Goal: Information Seeking & Learning: Check status

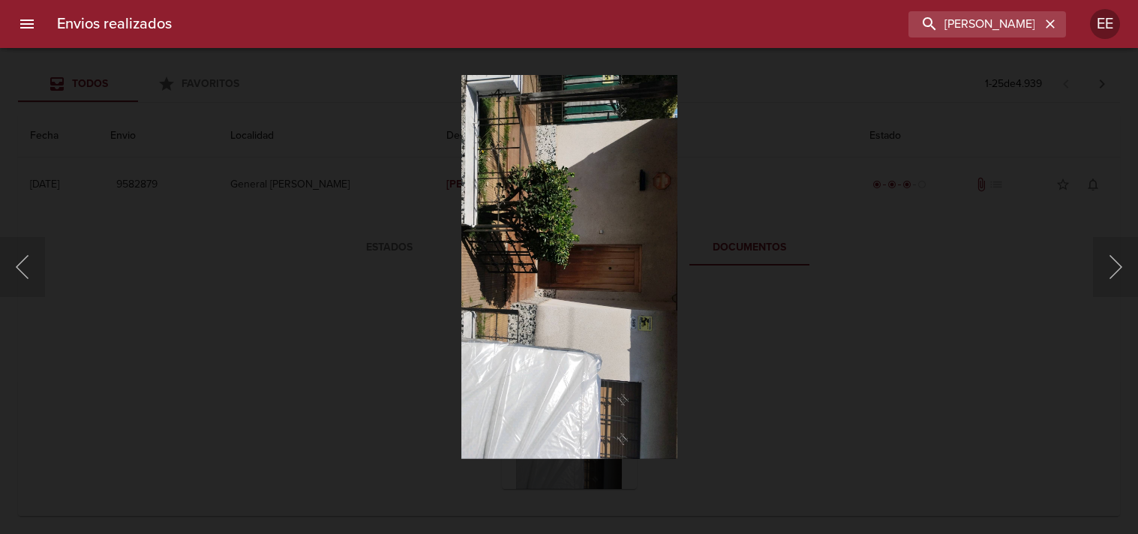
click at [954, 34] on input "[PERSON_NAME]" at bounding box center [975, 24] width 132 height 26
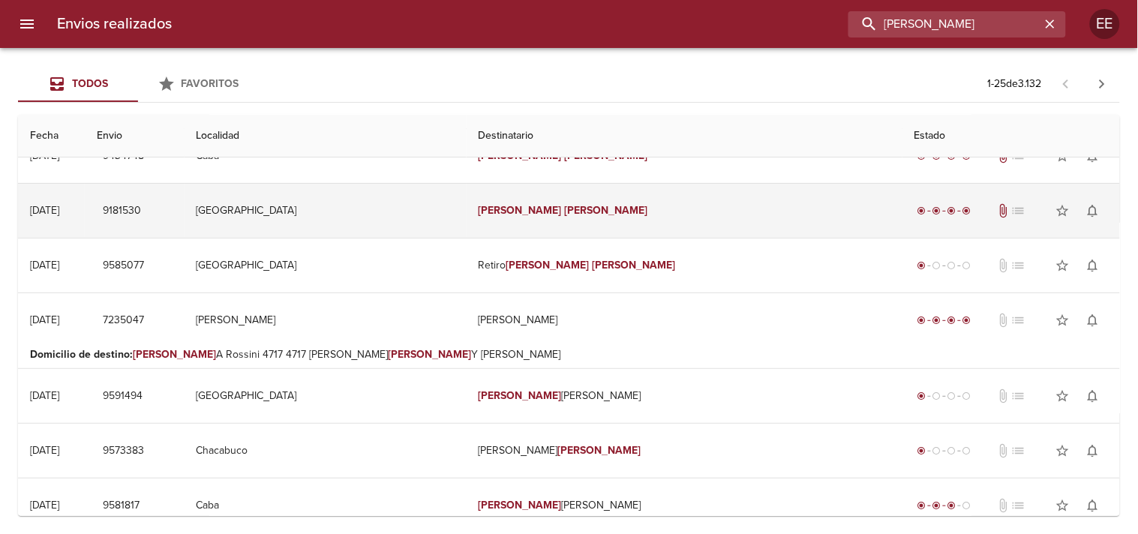
scroll to position [0, 0]
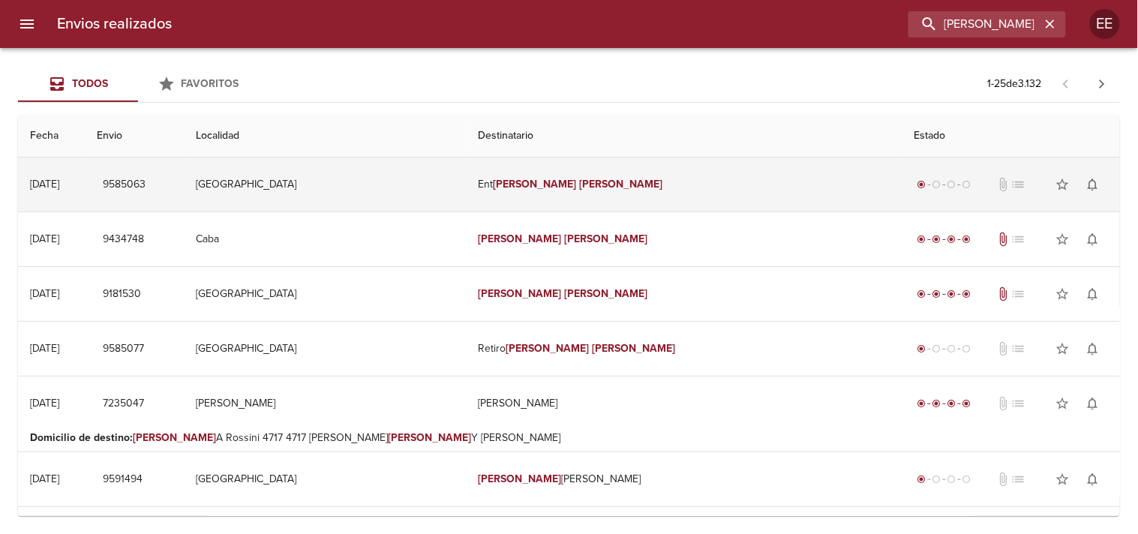
click at [558, 192] on td "Ent [PERSON_NAME]" at bounding box center [685, 185] width 436 height 54
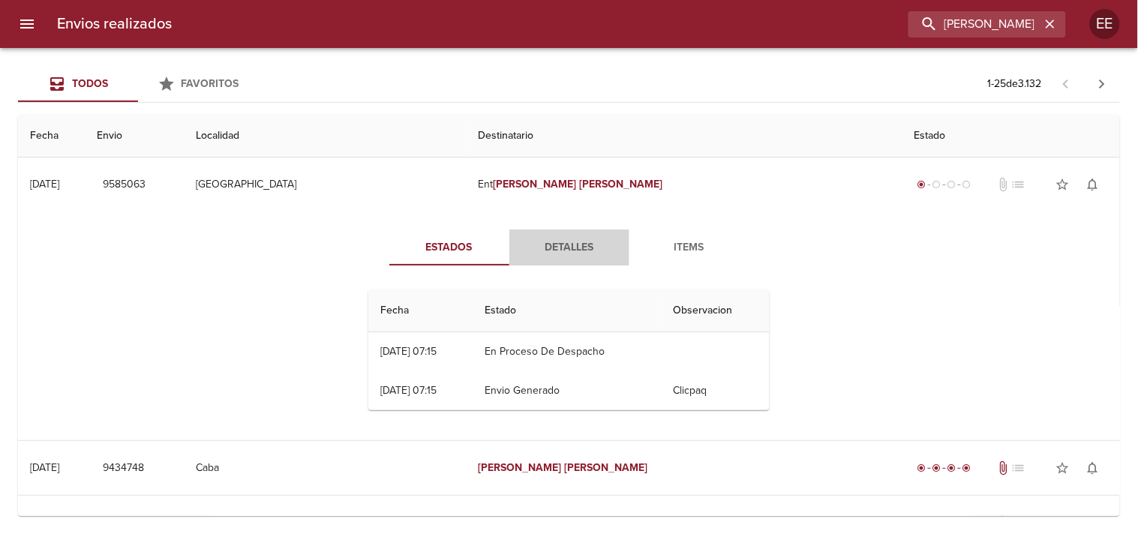
click at [566, 239] on span "Detalles" at bounding box center [570, 248] width 102 height 19
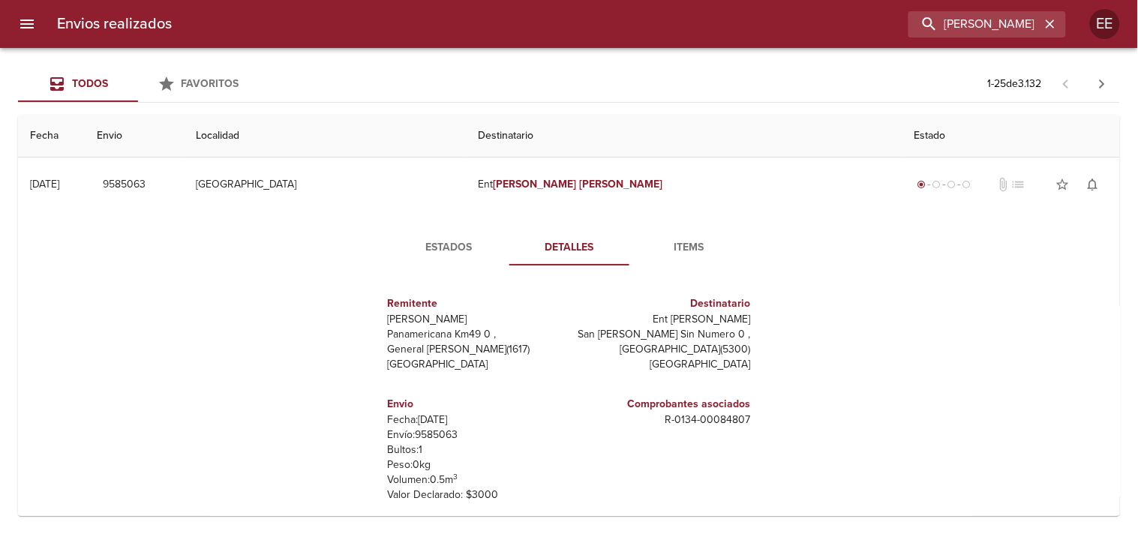
scroll to position [83, 0]
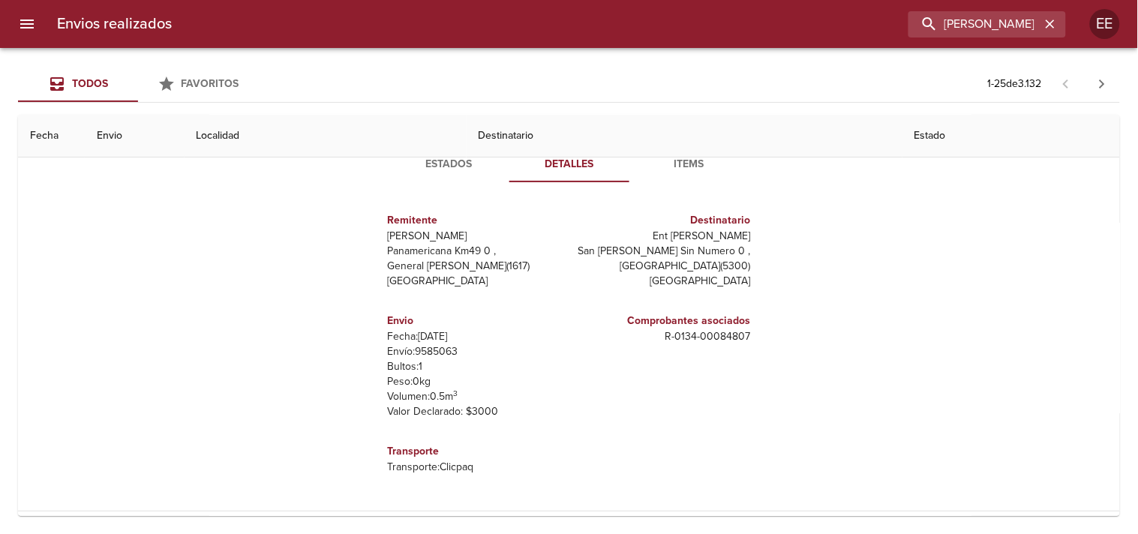
click at [447, 350] on p "Envío: 9585063" at bounding box center [476, 351] width 176 height 15
copy p "9585063"
click at [994, 20] on input "[PERSON_NAME]" at bounding box center [945, 24] width 192 height 26
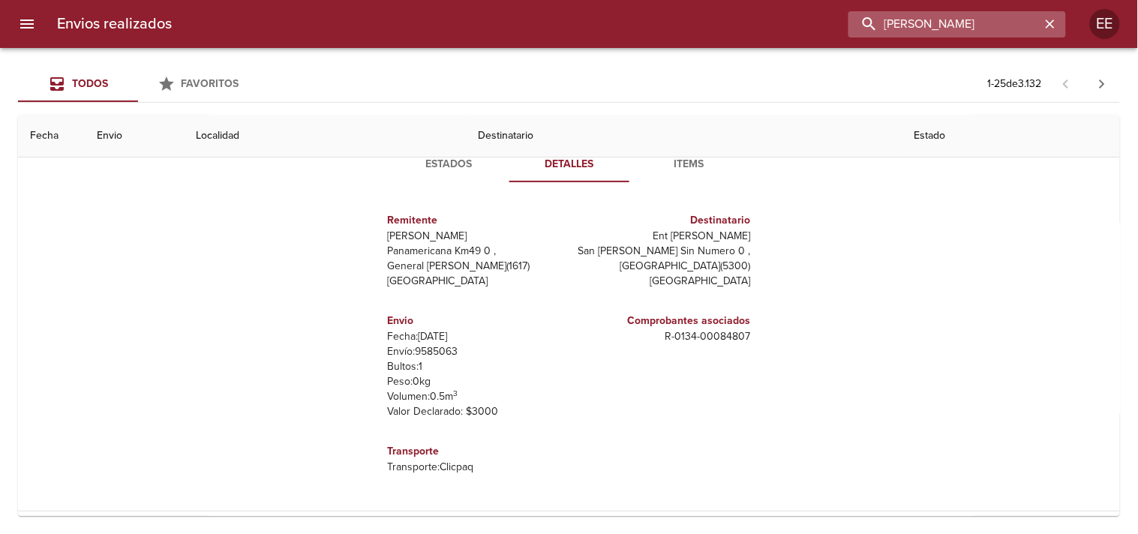
click at [994, 20] on input "[PERSON_NAME]" at bounding box center [945, 24] width 192 height 26
paste input "[PERSON_NAME] [PERSON_NAME]"
type input "[PERSON_NAME] [PERSON_NAME]"
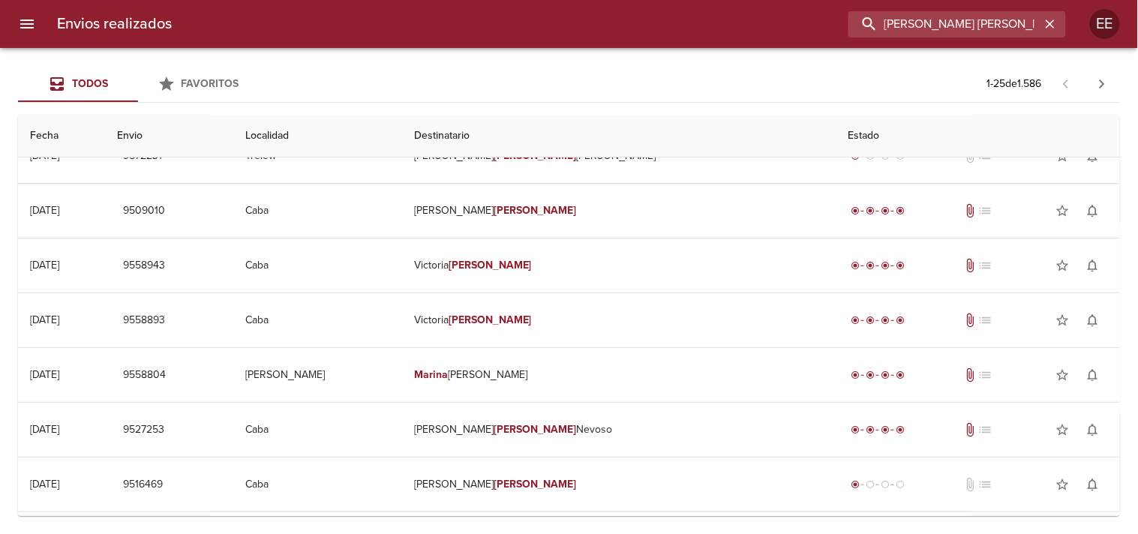
scroll to position [0, 0]
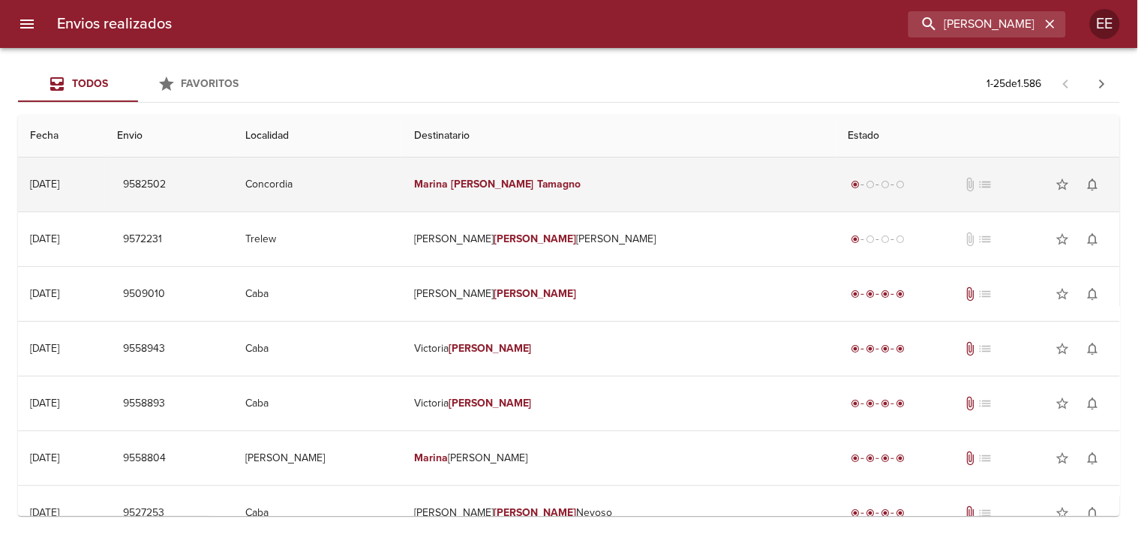
click at [534, 190] on em "[PERSON_NAME]" at bounding box center [492, 184] width 83 height 13
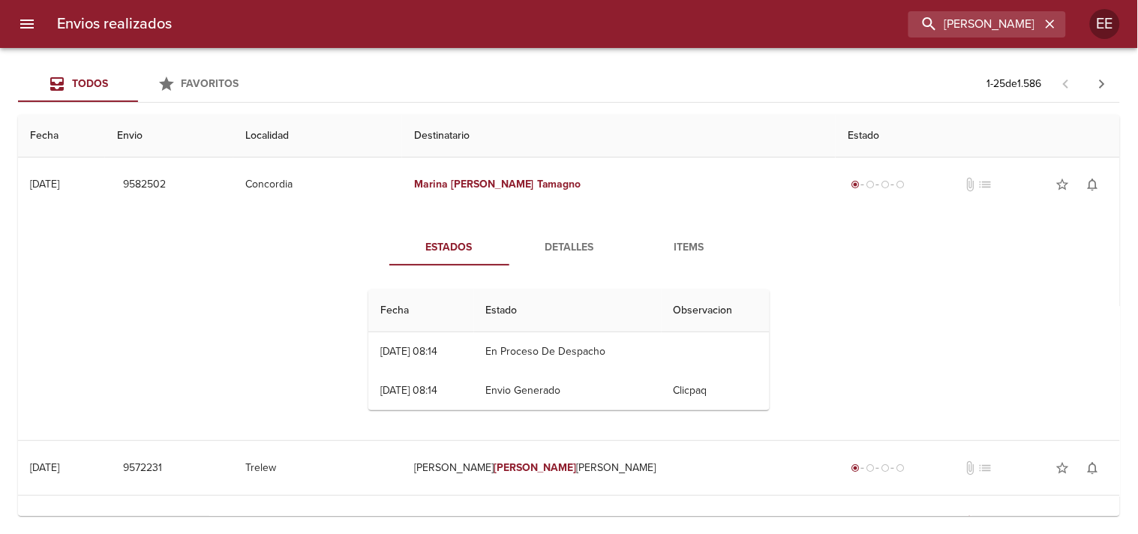
click at [538, 240] on span "Detalles" at bounding box center [570, 248] width 102 height 19
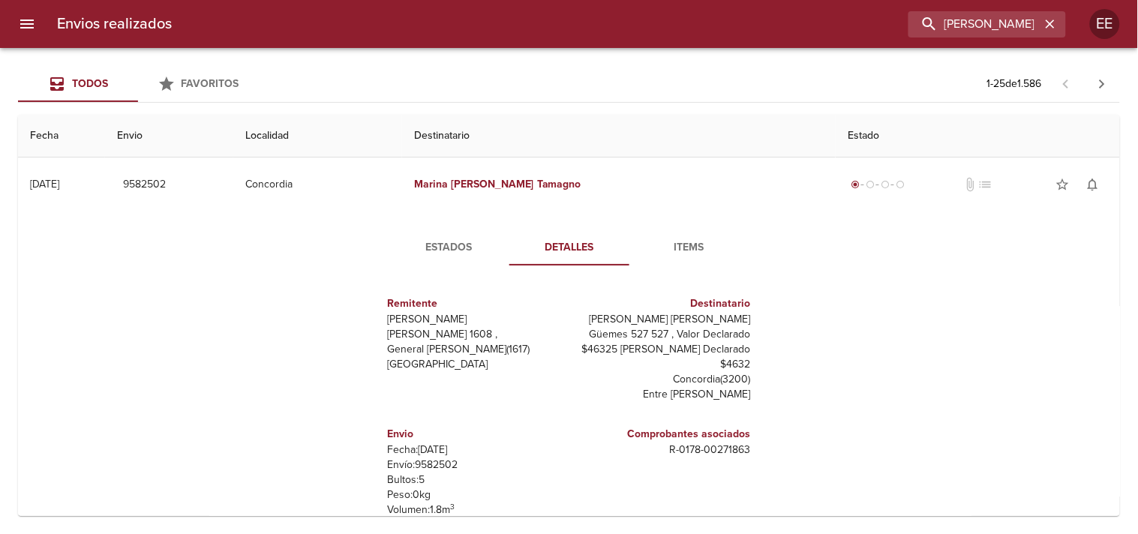
scroll to position [83, 0]
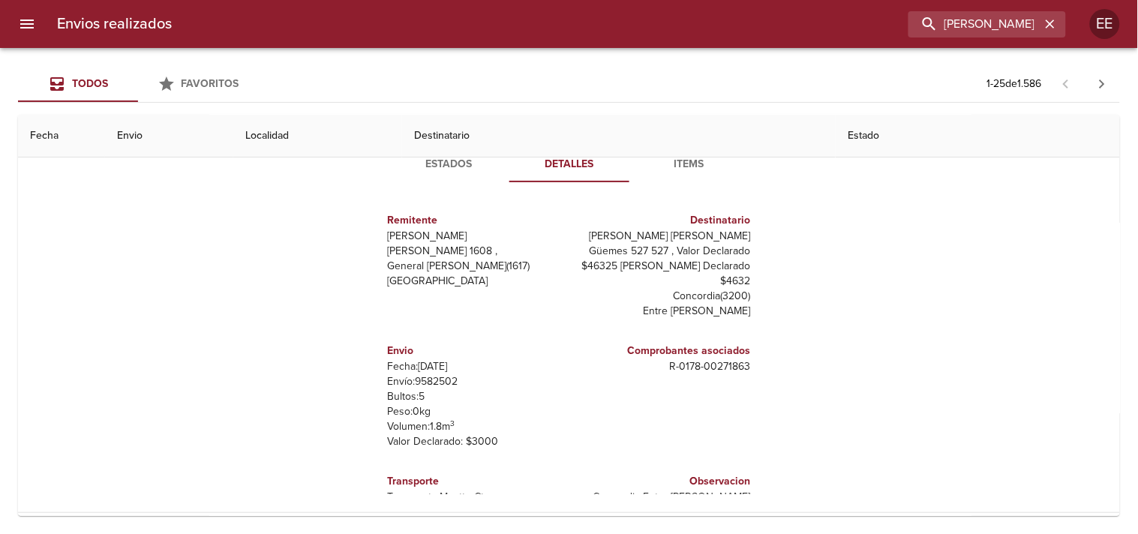
click at [444, 383] on p "Envío: 9582502" at bounding box center [476, 381] width 176 height 15
copy p "9582502"
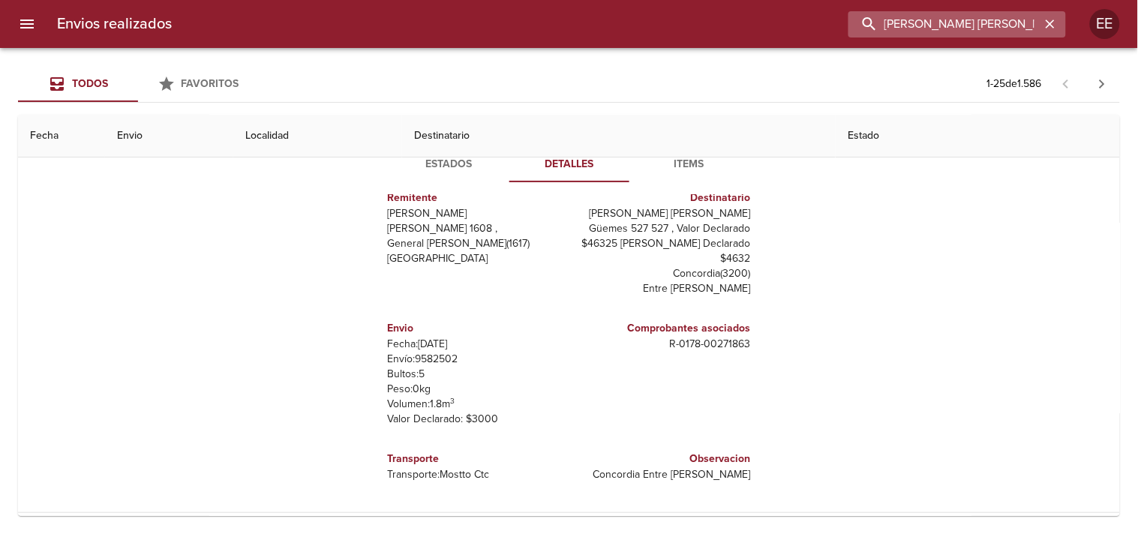
click at [1006, 23] on input "[PERSON_NAME] [PERSON_NAME]" at bounding box center [945, 24] width 192 height 26
paste input "[PERSON_NAME]"
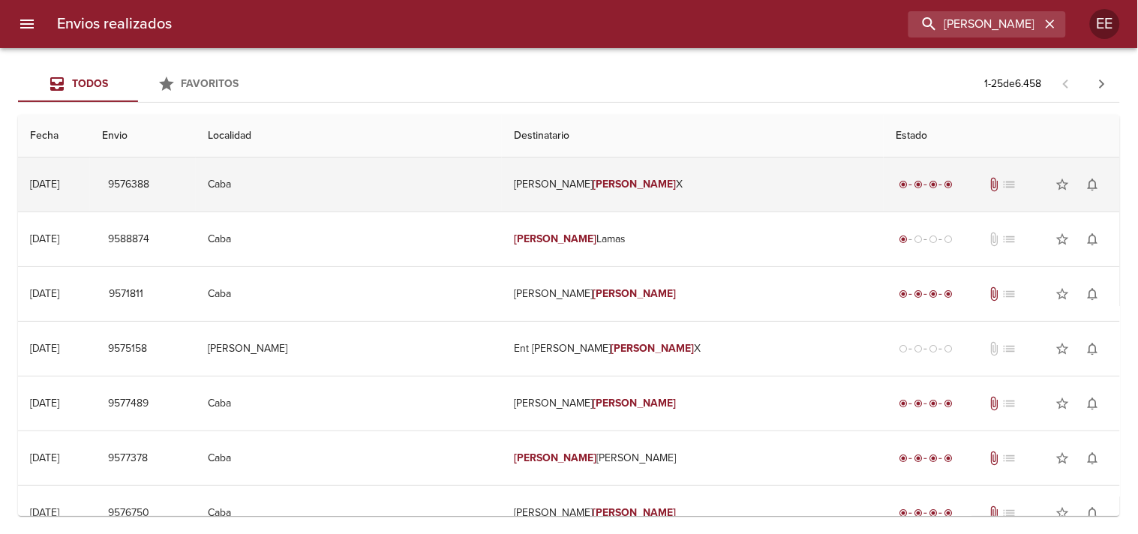
scroll to position [0, 0]
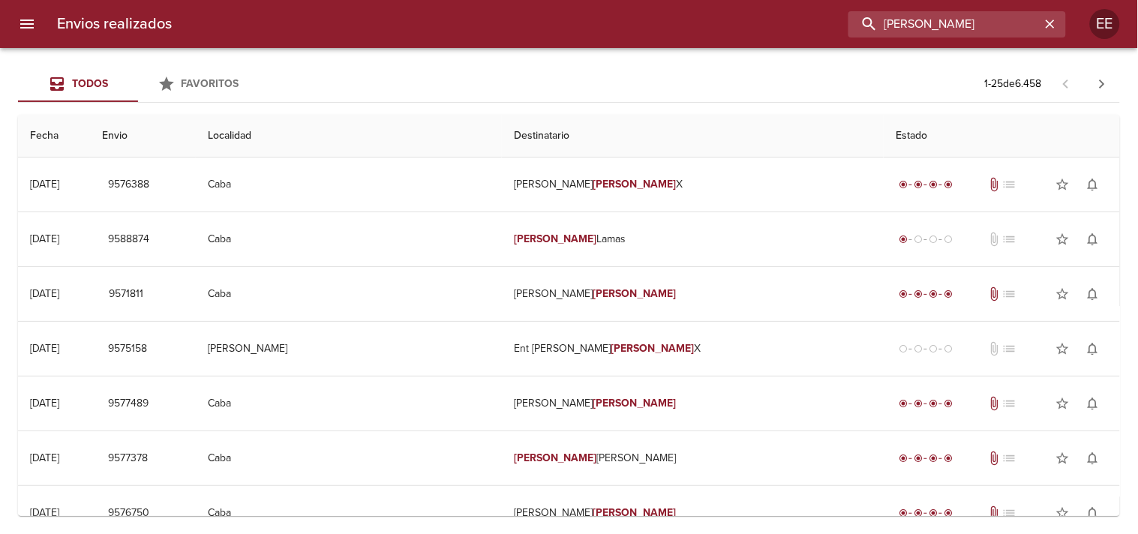
drag, startPoint x: 988, startPoint y: 24, endPoint x: 602, endPoint y: 27, distance: 386.5
click at [602, 27] on div "[PERSON_NAME]" at bounding box center [625, 24] width 882 height 26
paste input "[GEOGRAPHIC_DATA] 694"
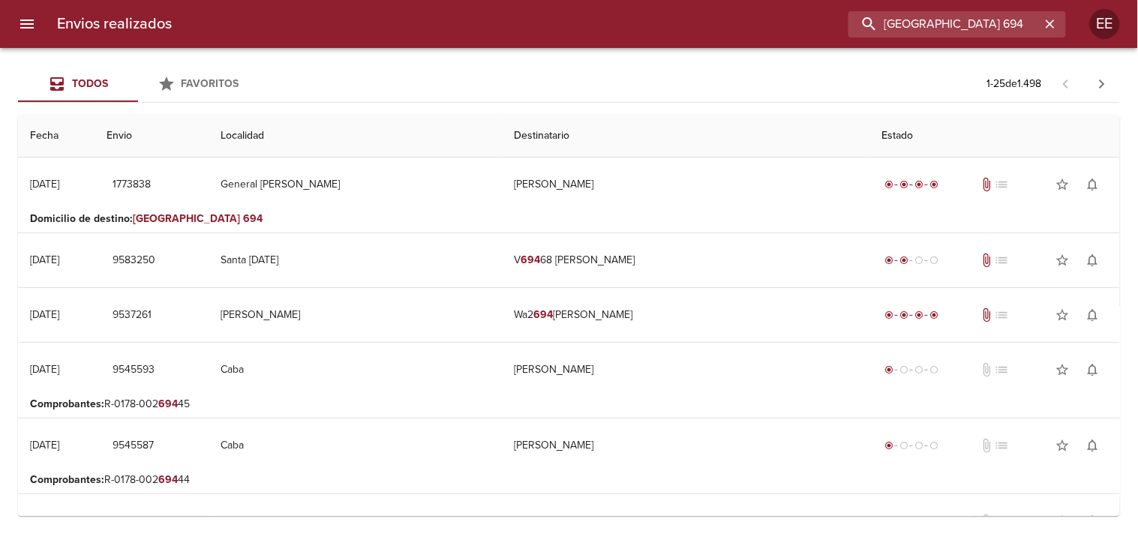
drag, startPoint x: 974, startPoint y: 23, endPoint x: 568, endPoint y: 20, distance: 406.0
click at [568, 20] on div "[GEOGRAPHIC_DATA] 694" at bounding box center [625, 24] width 882 height 26
paste input "[PERSON_NAME] [PERSON_NAME]"
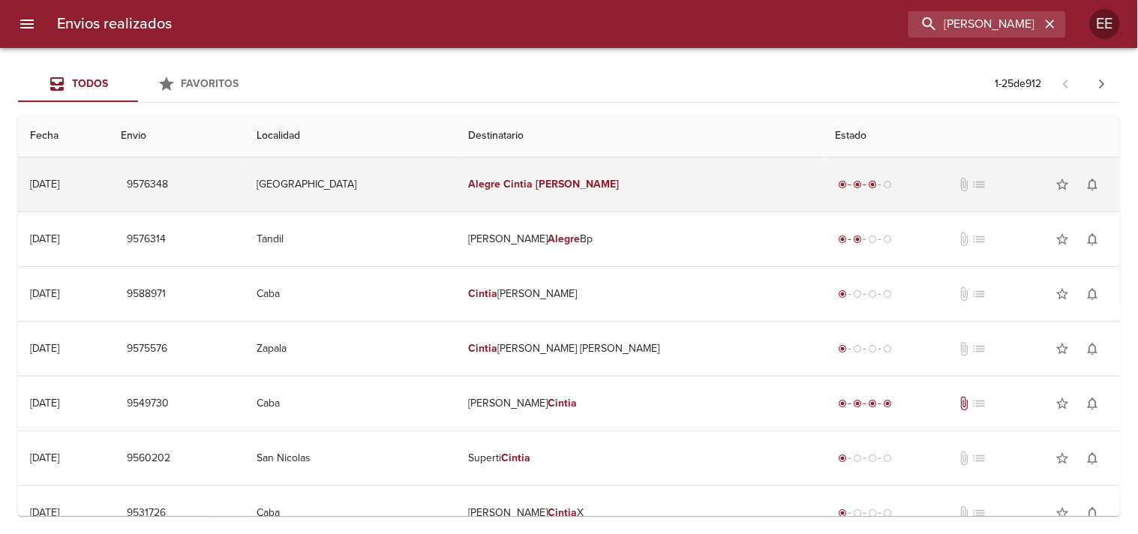
click at [457, 193] on td "[GEOGRAPHIC_DATA]" at bounding box center [351, 185] width 212 height 54
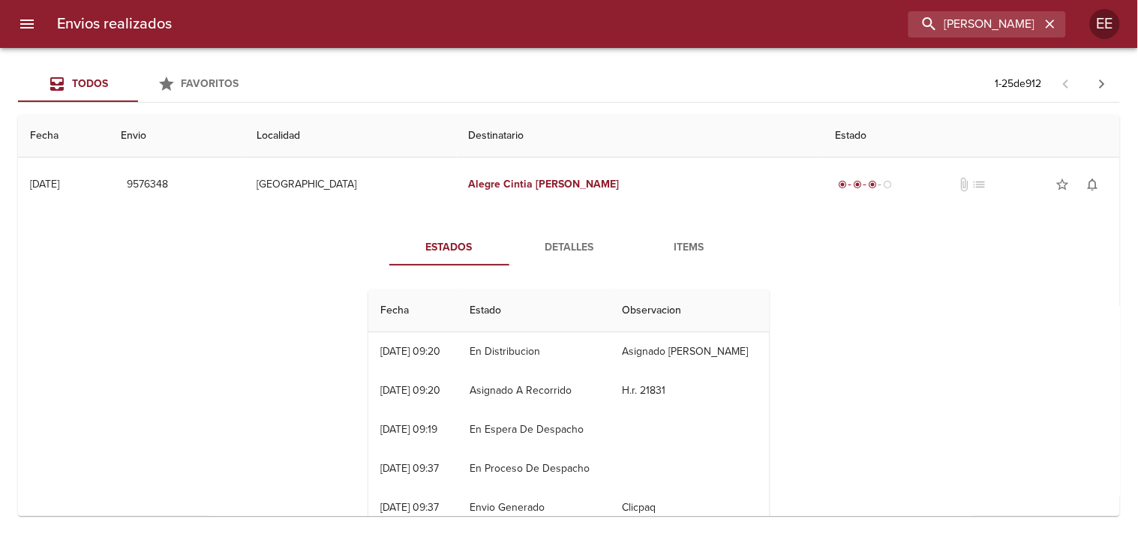
click at [549, 254] on span "Detalles" at bounding box center [570, 248] width 102 height 19
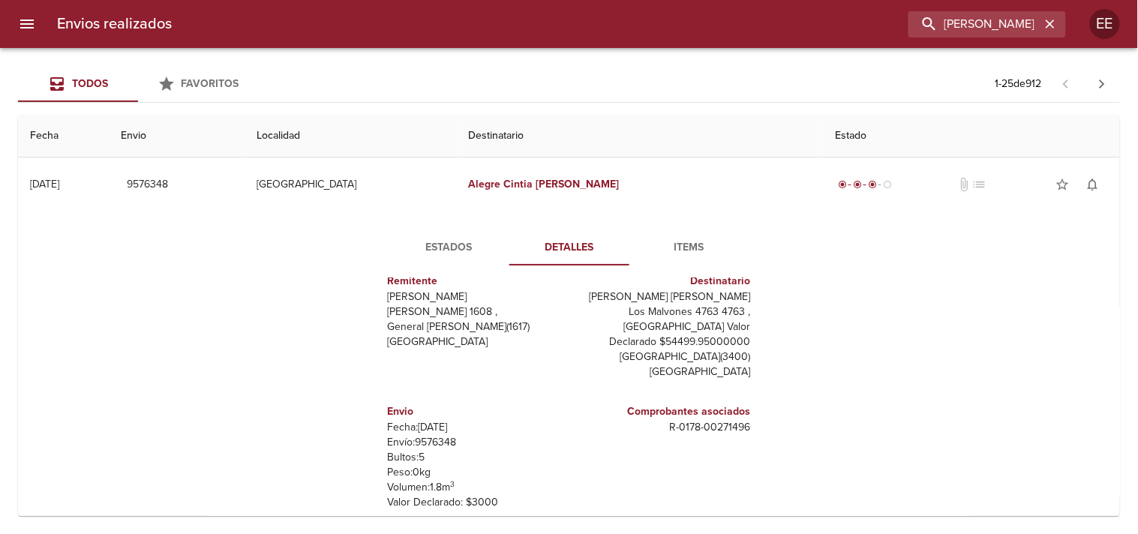
scroll to position [83, 0]
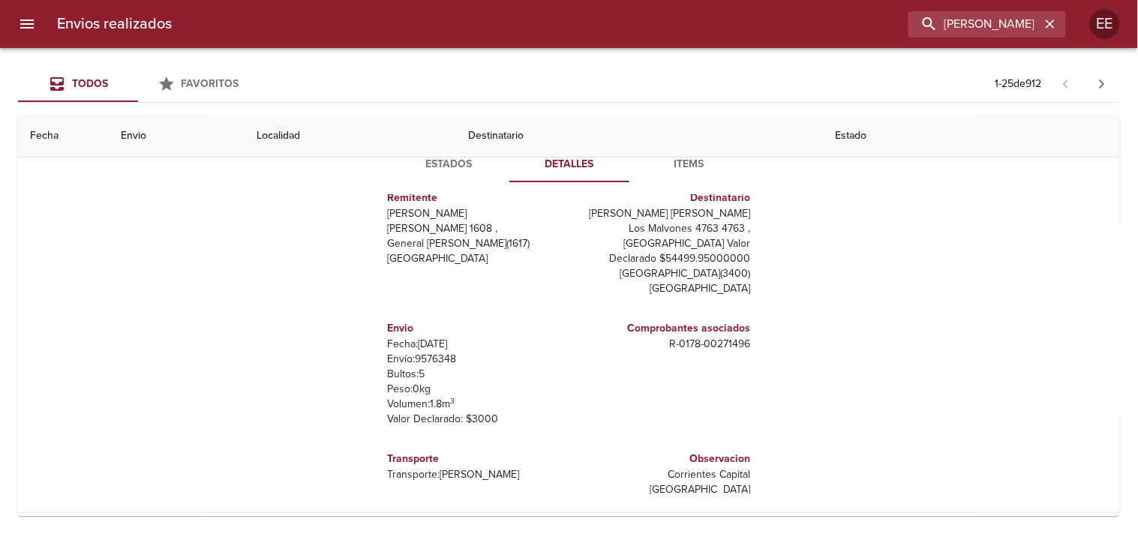
click at [443, 354] on p "Envío: 9576348" at bounding box center [476, 359] width 176 height 15
copy p "9576348"
click at [966, 35] on input "[PERSON_NAME] [PERSON_NAME]" at bounding box center [945, 24] width 192 height 26
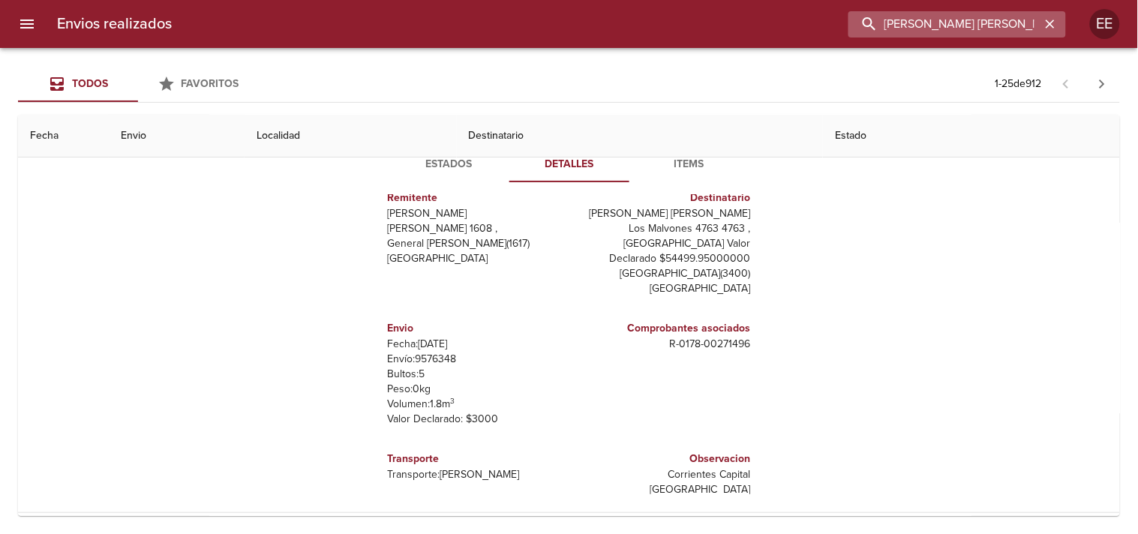
click at [966, 35] on input "[PERSON_NAME] [PERSON_NAME]" at bounding box center [945, 24] width 192 height 26
click at [964, 32] on input "[PERSON_NAME] [PERSON_NAME]" at bounding box center [945, 24] width 192 height 26
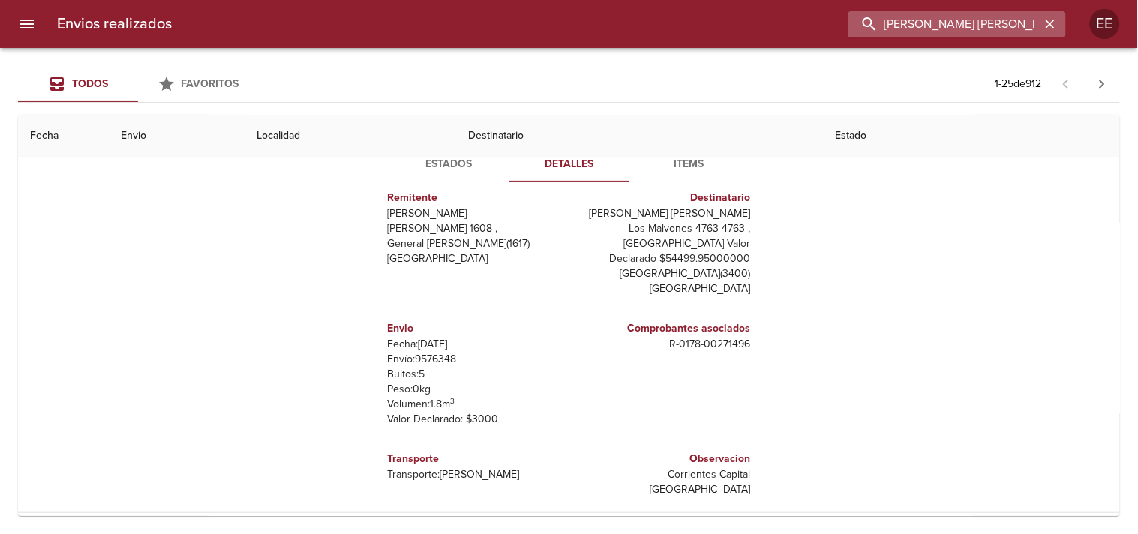
paste input "[PERSON_NAME]"
type input "[PERSON_NAME]"
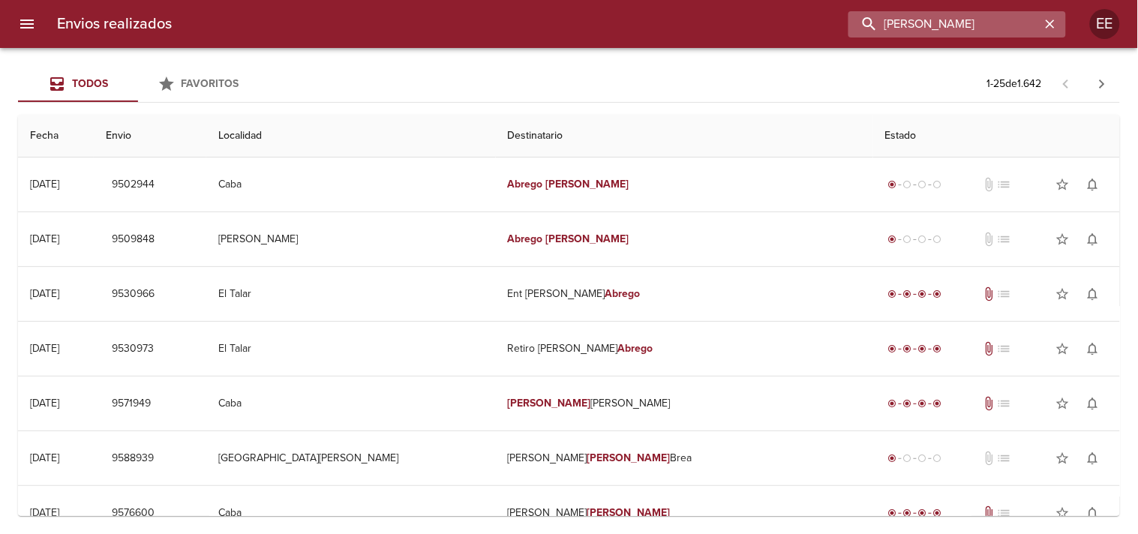
scroll to position [0, 0]
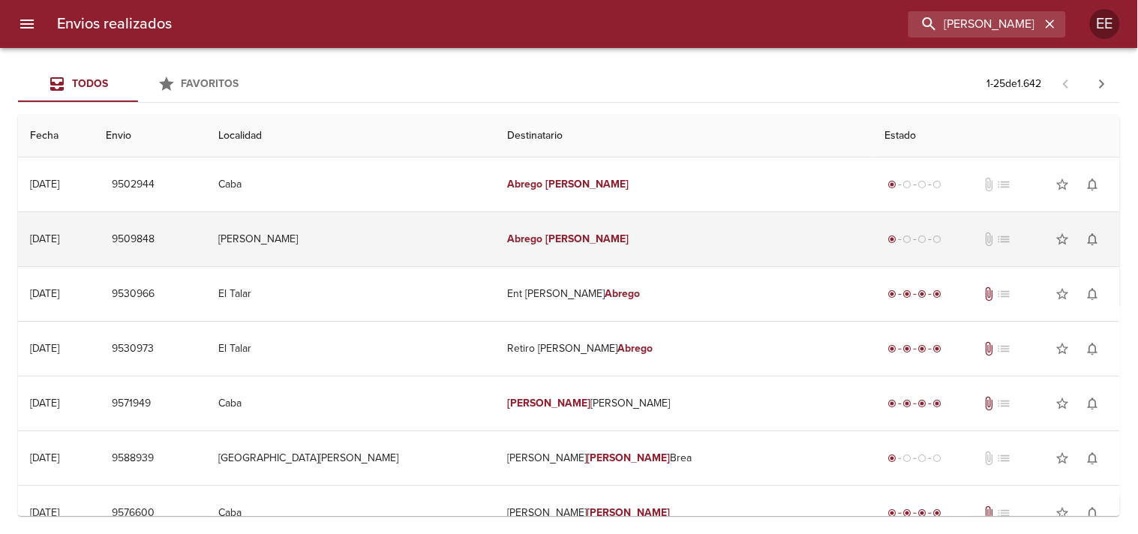
click at [602, 251] on td "[PERSON_NAME]" at bounding box center [684, 239] width 377 height 54
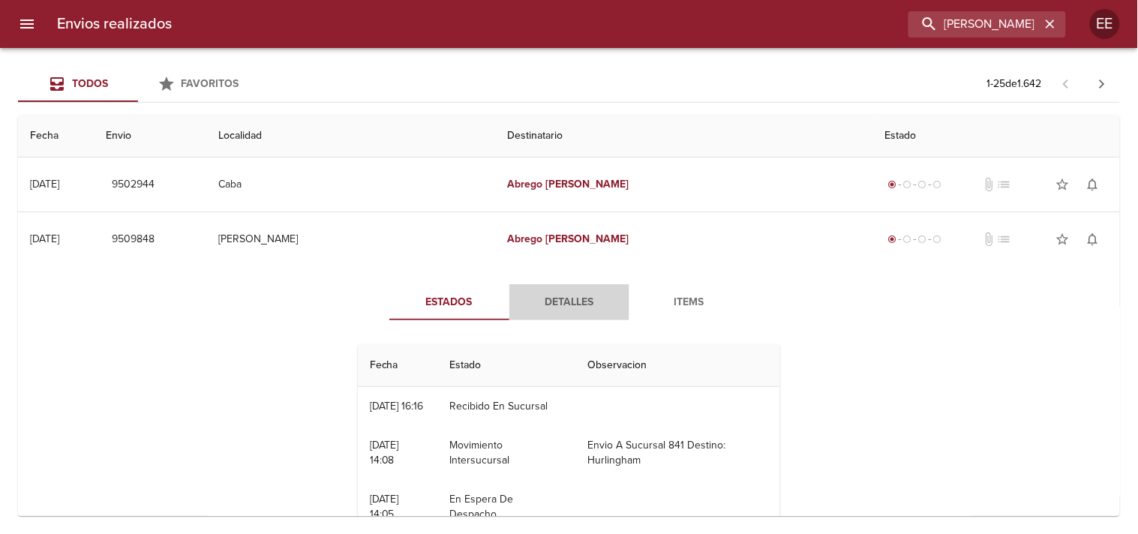
click at [559, 296] on span "Detalles" at bounding box center [570, 302] width 102 height 19
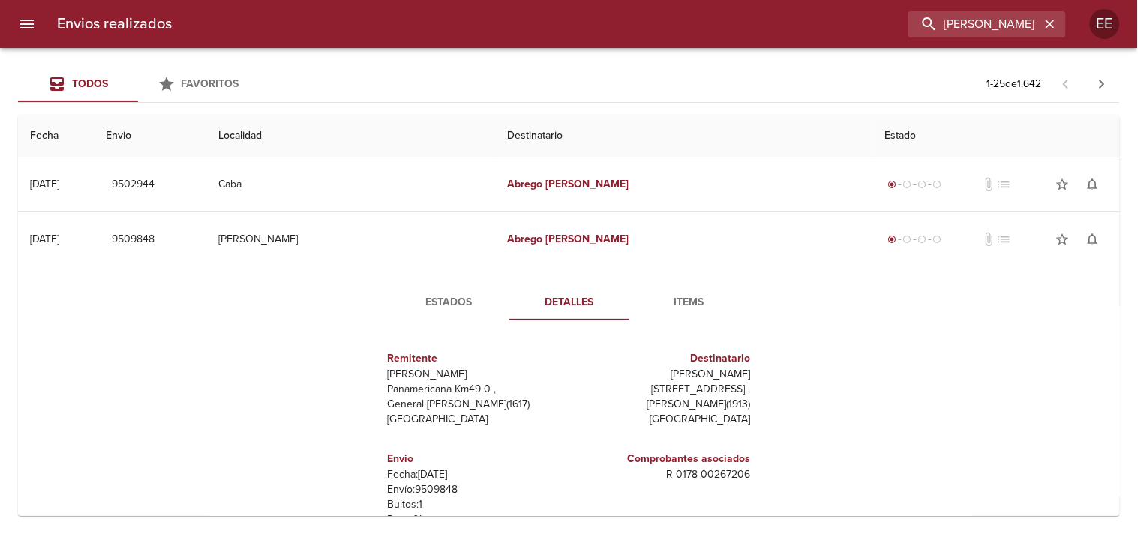
click at [438, 496] on p "Envío: 9509848" at bounding box center [476, 489] width 176 height 15
copy p "9509848"
drag, startPoint x: 654, startPoint y: 379, endPoint x: 762, endPoint y: 374, distance: 107.4
click at [762, 374] on div "Remitente Wamaro Tortuguitas Panamericana Km49 0 , General [PERSON_NAME] ( 1617…" at bounding box center [568, 481] width 413 height 299
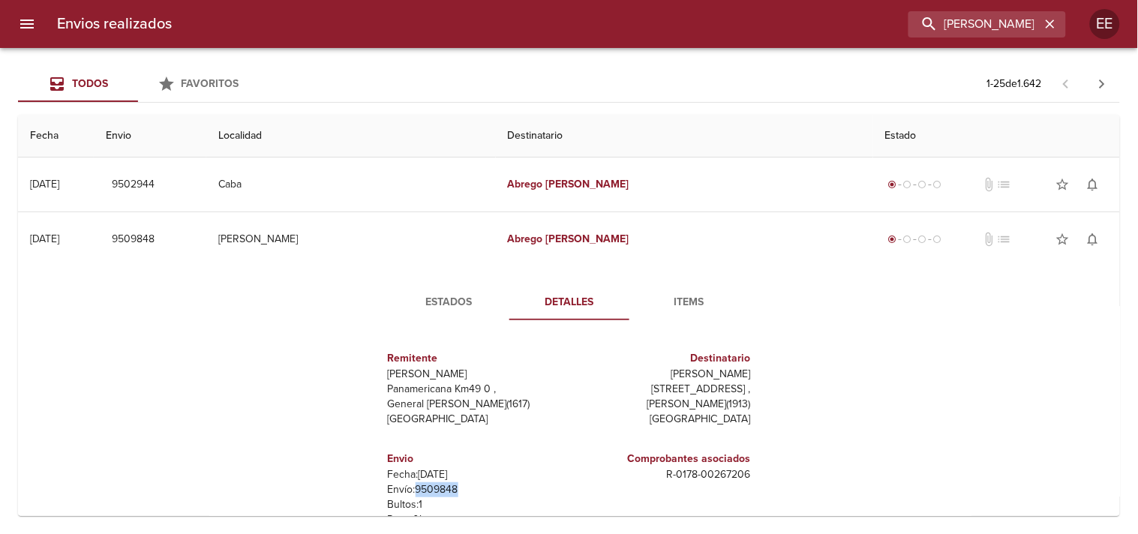
copy p "[PERSON_NAME]"
click at [467, 290] on button "Estados" at bounding box center [449, 302] width 120 height 36
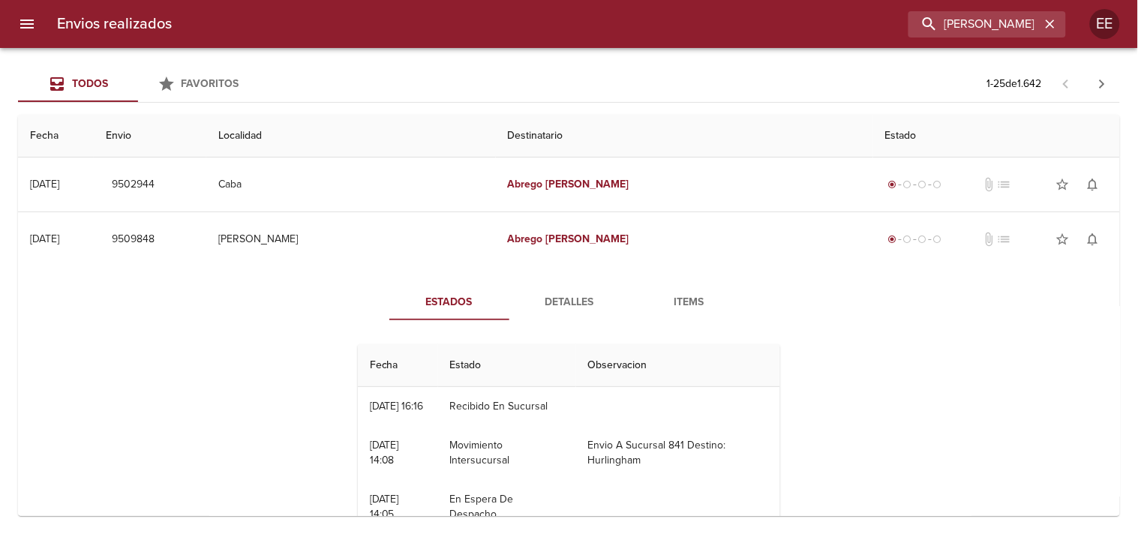
click at [571, 301] on span "Detalles" at bounding box center [570, 302] width 102 height 19
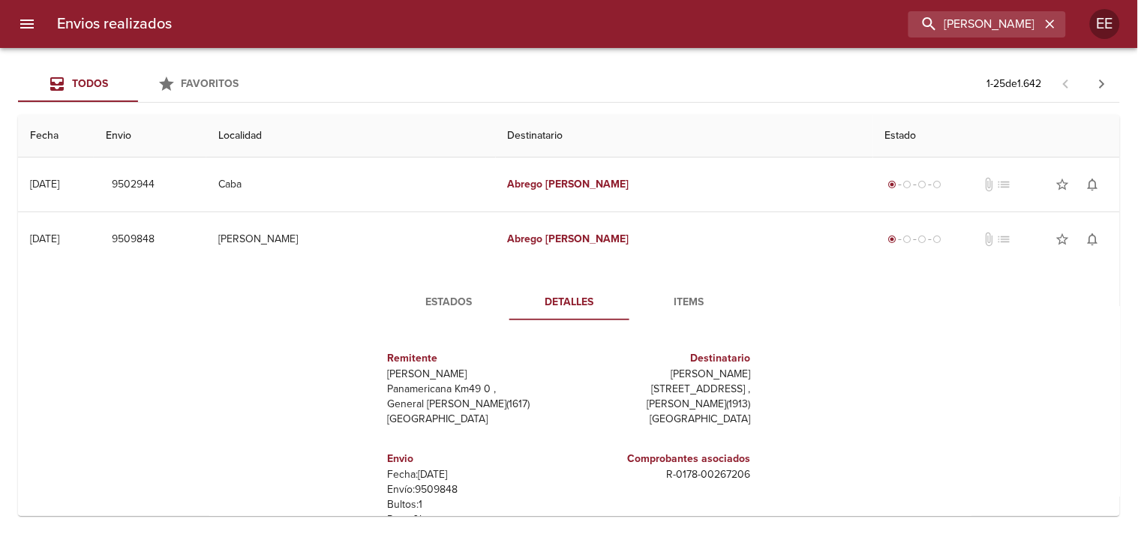
click at [440, 493] on p "Envío: 9509848" at bounding box center [476, 489] width 176 height 15
copy p "9509848"
click at [455, 284] on button "Estados" at bounding box center [449, 302] width 120 height 36
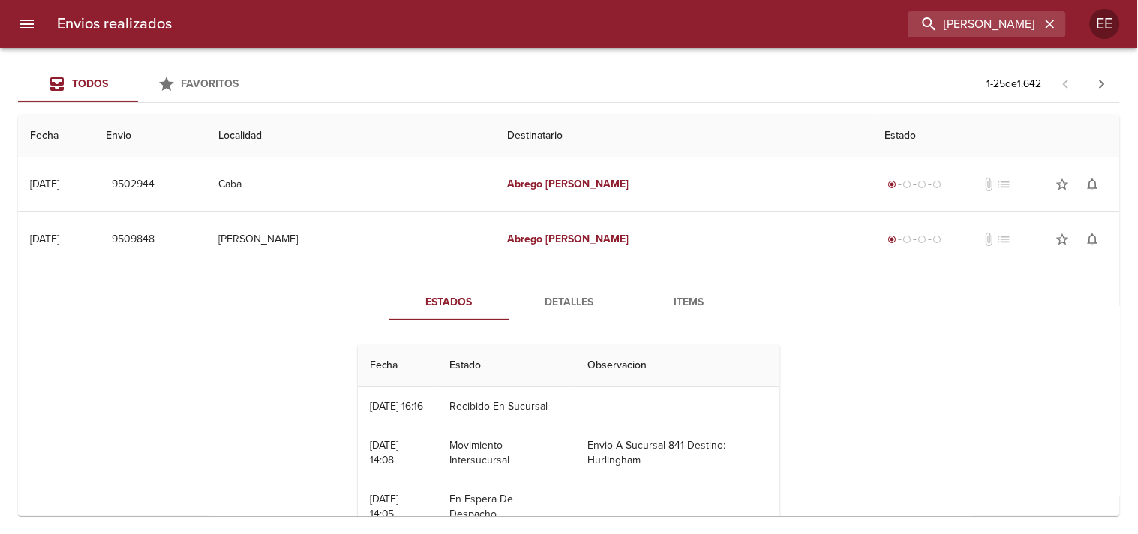
click at [550, 311] on span "Detalles" at bounding box center [570, 302] width 102 height 19
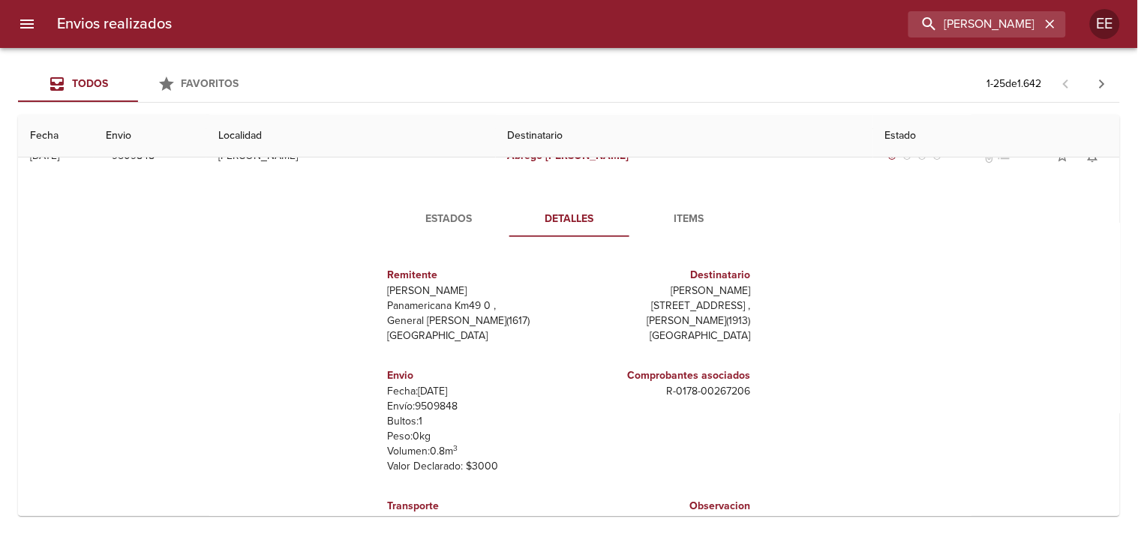
scroll to position [167, 0]
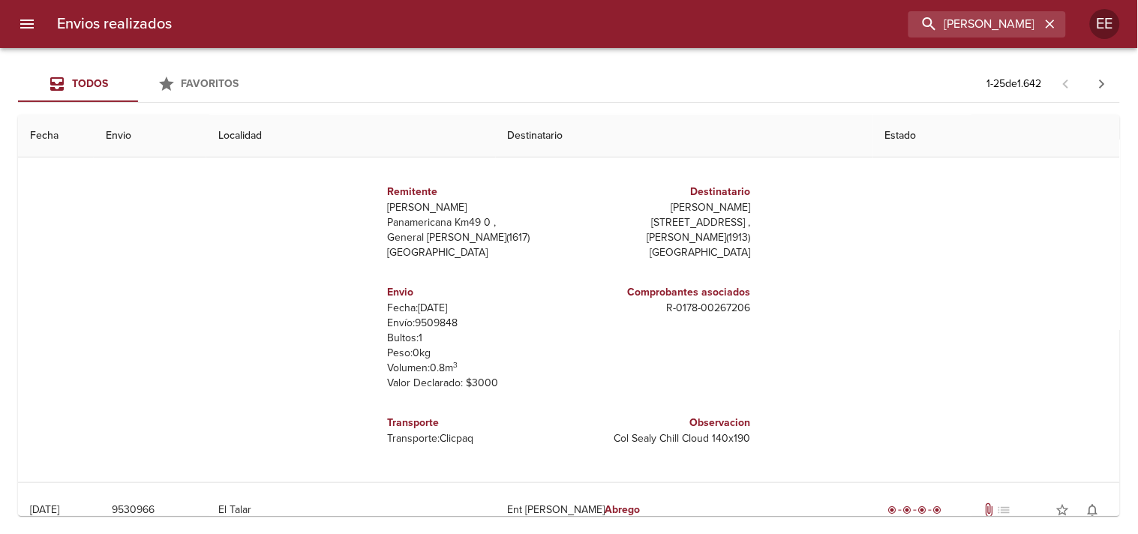
click at [450, 323] on p "Envío: 9509848" at bounding box center [476, 323] width 176 height 15
click at [449, 323] on p "Envío: 9509848" at bounding box center [476, 323] width 176 height 15
copy p "9509848"
drag, startPoint x: 647, startPoint y: 317, endPoint x: 754, endPoint y: 313, distance: 107.4
click at [754, 313] on div "Remitente Wamaro Tortuguitas Panamericana Km49 0 , General [PERSON_NAME] ( 1617…" at bounding box center [568, 315] width 413 height 299
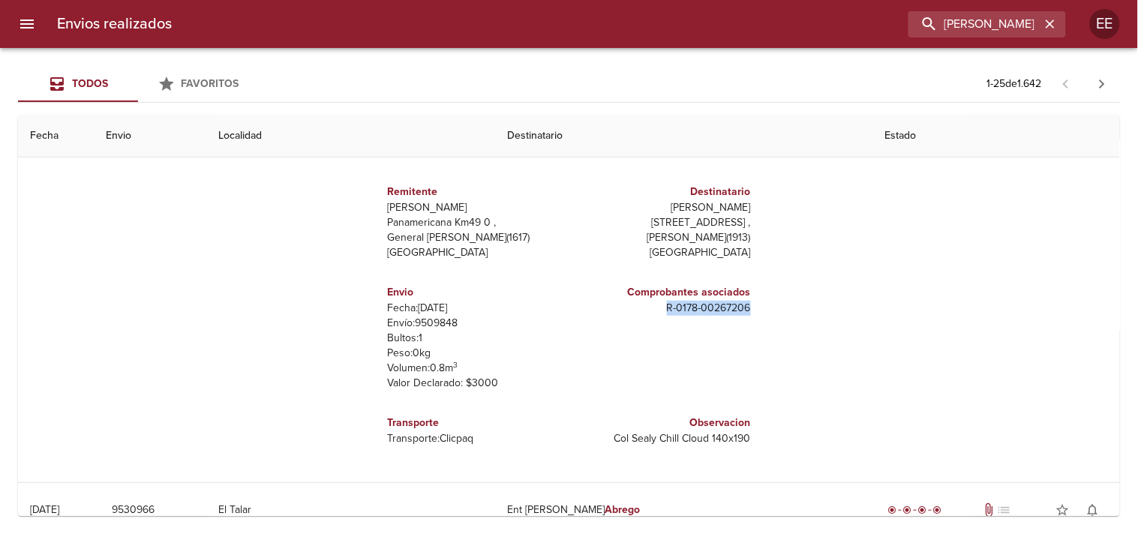
copy p "R - 0178 - 00267206"
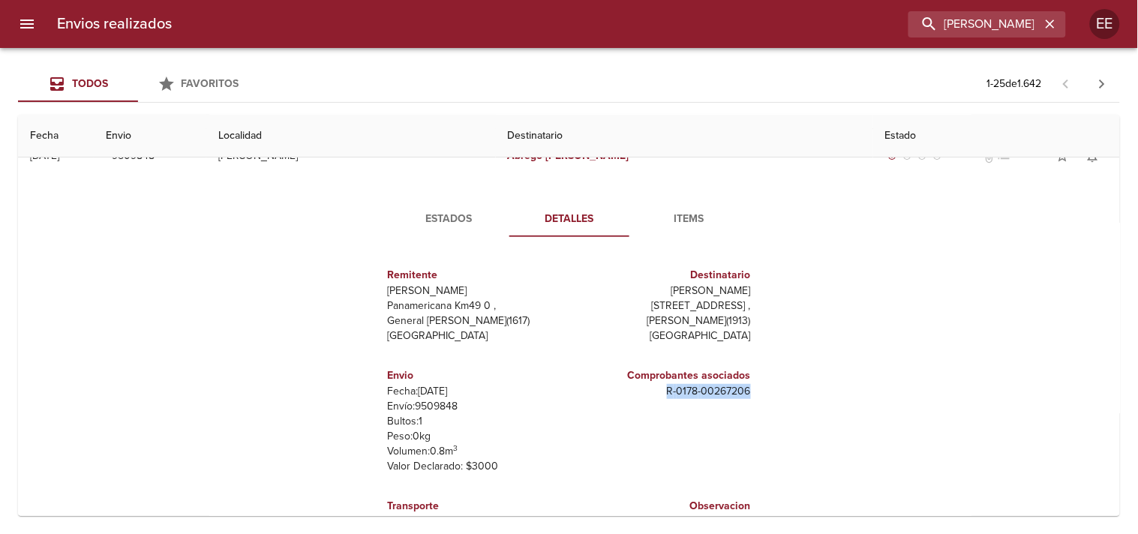
scroll to position [0, 0]
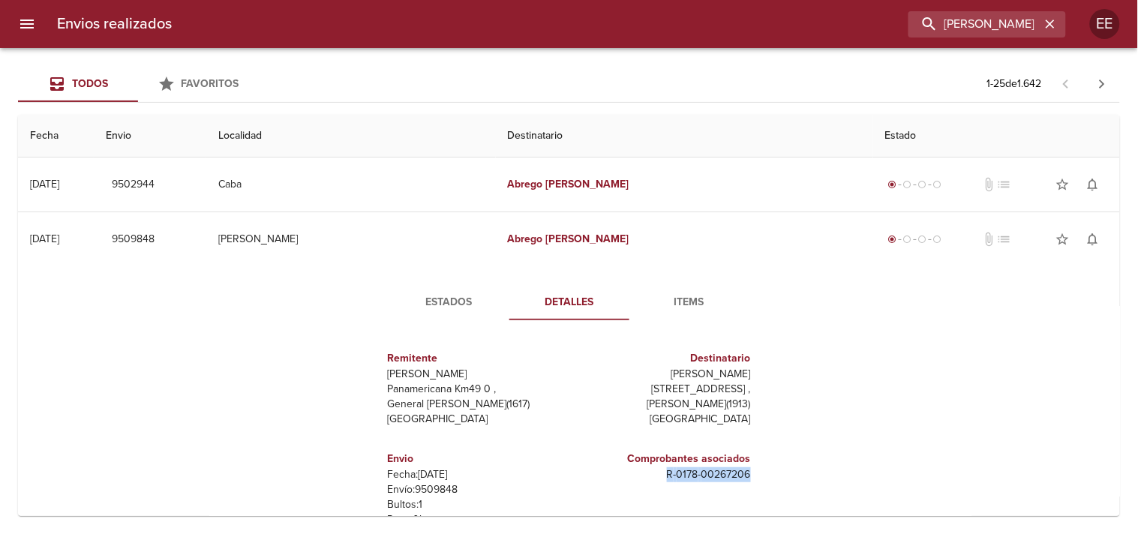
drag, startPoint x: 659, startPoint y: 378, endPoint x: 747, endPoint y: 371, distance: 88.1
click at [747, 371] on div "Destinatario Abrego Gonzalo [STREET_ADDRESS][PERSON_NAME]" at bounding box center [664, 388] width 188 height 101
copy p "[PERSON_NAME]"
